Goal: Information Seeking & Learning: Learn about a topic

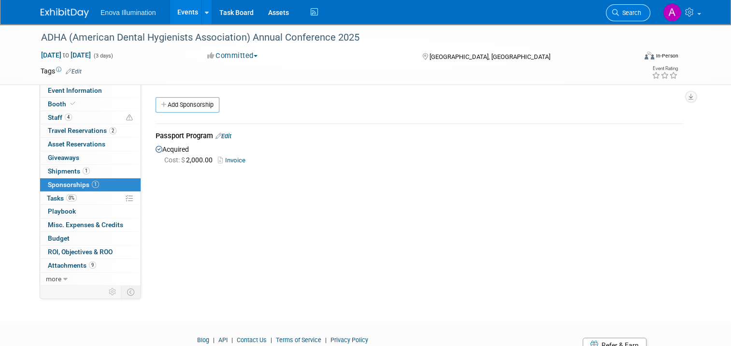
click at [641, 12] on span "Search" at bounding box center [630, 12] width 22 height 7
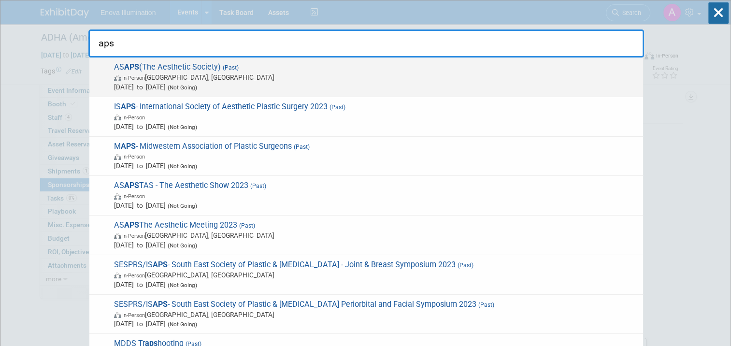
type input "aps"
click at [129, 67] on strong "APS" at bounding box center [131, 66] width 15 height 9
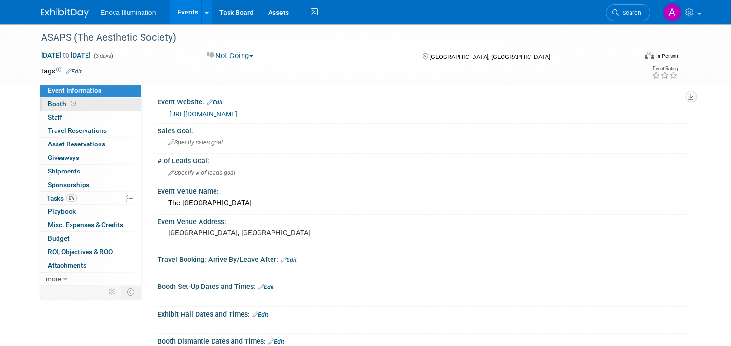
click at [80, 104] on link "Booth" at bounding box center [90, 104] width 101 height 13
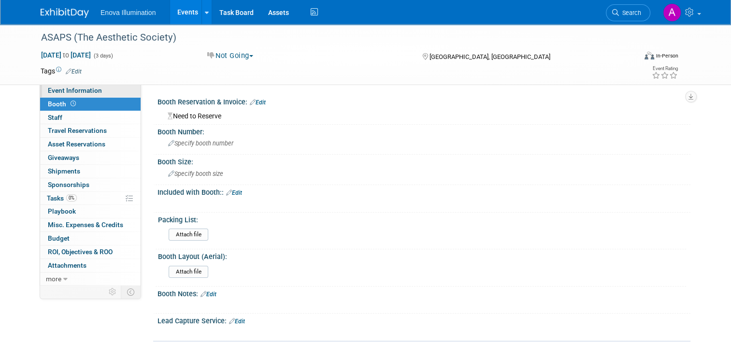
click at [81, 94] on span "Event Information" at bounding box center [75, 91] width 54 height 8
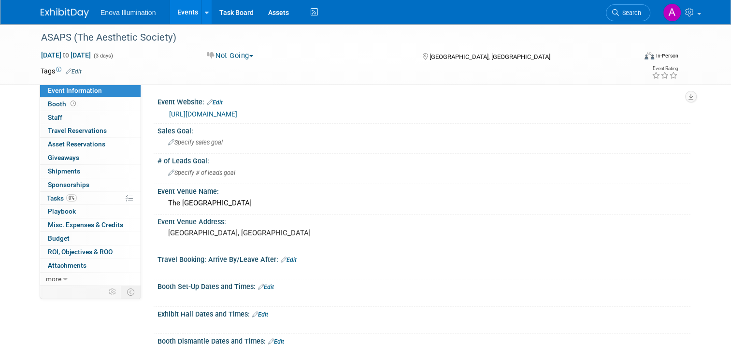
click at [237, 112] on link "https://meetings.theaestheticsociety.org/the-aesthetic-meet/index.php" at bounding box center [203, 114] width 68 height 8
click at [636, 11] on span "Search" at bounding box center [630, 12] width 22 height 7
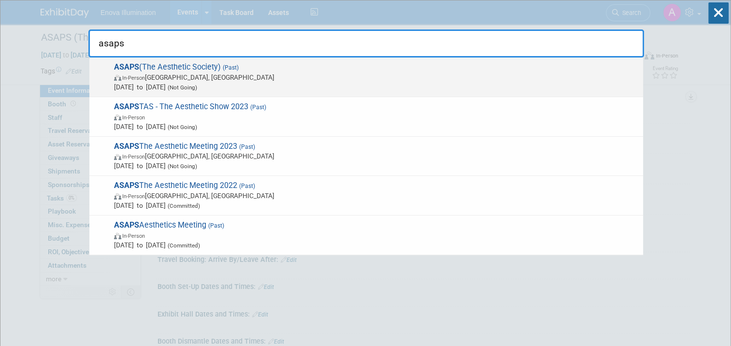
type input "asaps"
click at [154, 67] on span "ASAPS (The Aesthetic Society) (Past) In-Person Austin, TX Mar 21, 2025 to Mar 2…" at bounding box center [374, 76] width 527 height 29
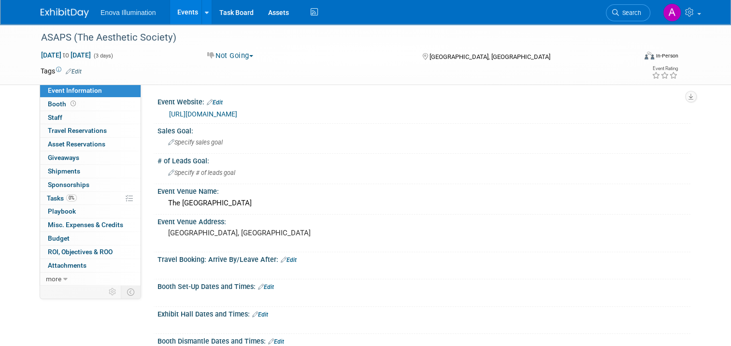
click at [237, 113] on link "https://meetings.theaestheticsociety.org/the-aesthetic-meet/index.php" at bounding box center [203, 114] width 68 height 8
drag, startPoint x: 72, startPoint y: 36, endPoint x: 165, endPoint y: 40, distance: 93.4
click at [165, 40] on div "ASAPS (The Aesthetic Society)" at bounding box center [331, 37] width 587 height 17
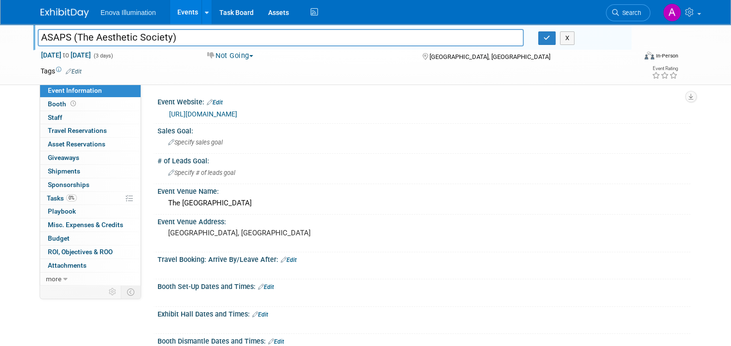
click at [162, 37] on input "ASAPS (The Aesthetic Society)" at bounding box center [281, 37] width 486 height 17
drag, startPoint x: 163, startPoint y: 37, endPoint x: 71, endPoint y: 34, distance: 92.4
click at [71, 34] on input "ASAPS (The Aesthetic Society)" at bounding box center [281, 37] width 486 height 17
click at [54, 12] on img at bounding box center [65, 13] width 48 height 10
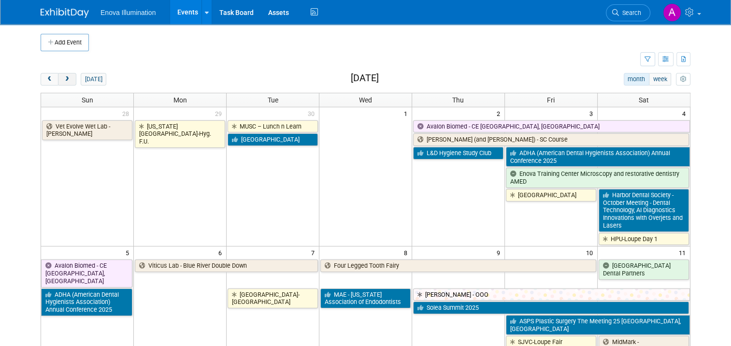
click at [63, 79] on span "next" at bounding box center [66, 79] width 7 height 6
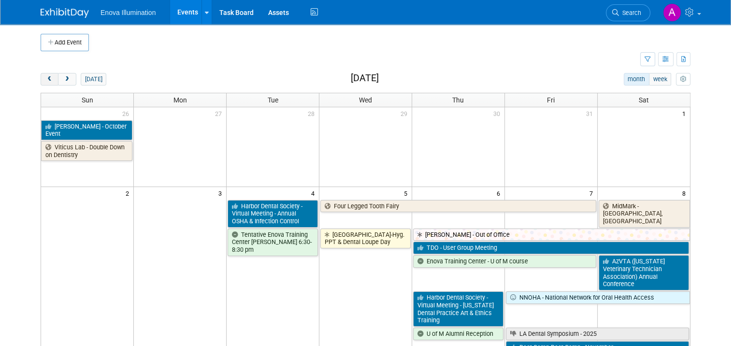
click at [46, 77] on span "prev" at bounding box center [49, 79] width 7 height 6
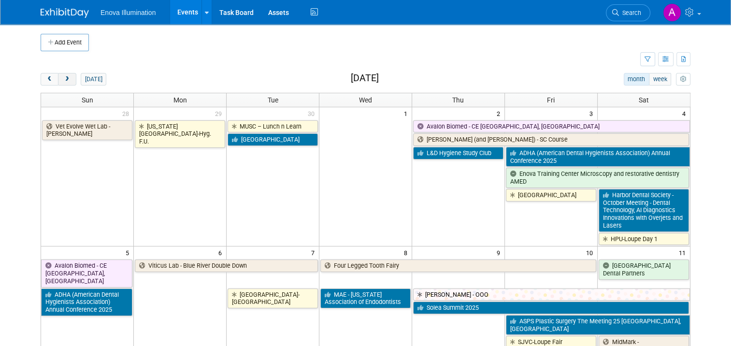
click at [63, 78] on span "next" at bounding box center [66, 79] width 7 height 6
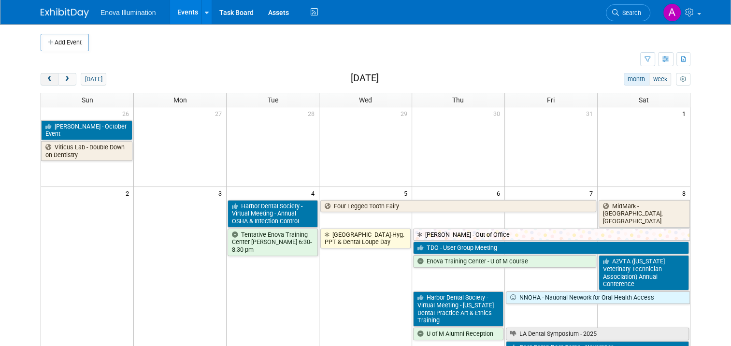
click at [46, 78] on span "prev" at bounding box center [49, 79] width 7 height 6
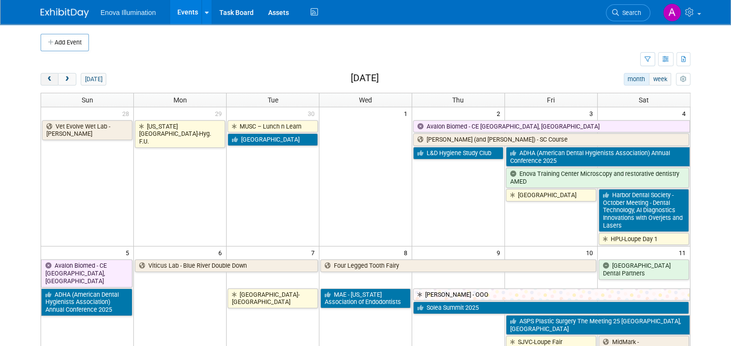
click at [46, 78] on span "prev" at bounding box center [49, 79] width 7 height 6
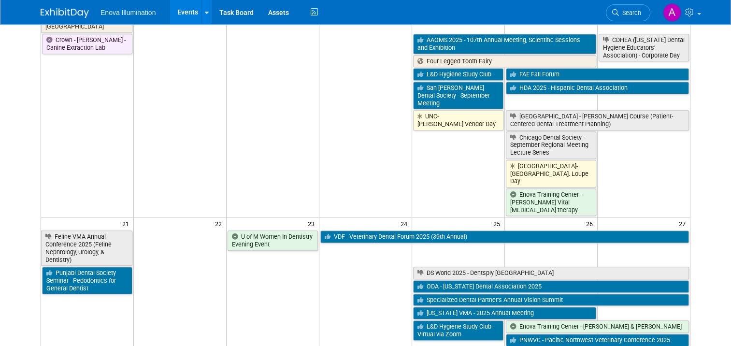
scroll to position [580, 0]
